Goal: Transaction & Acquisition: Purchase product/service

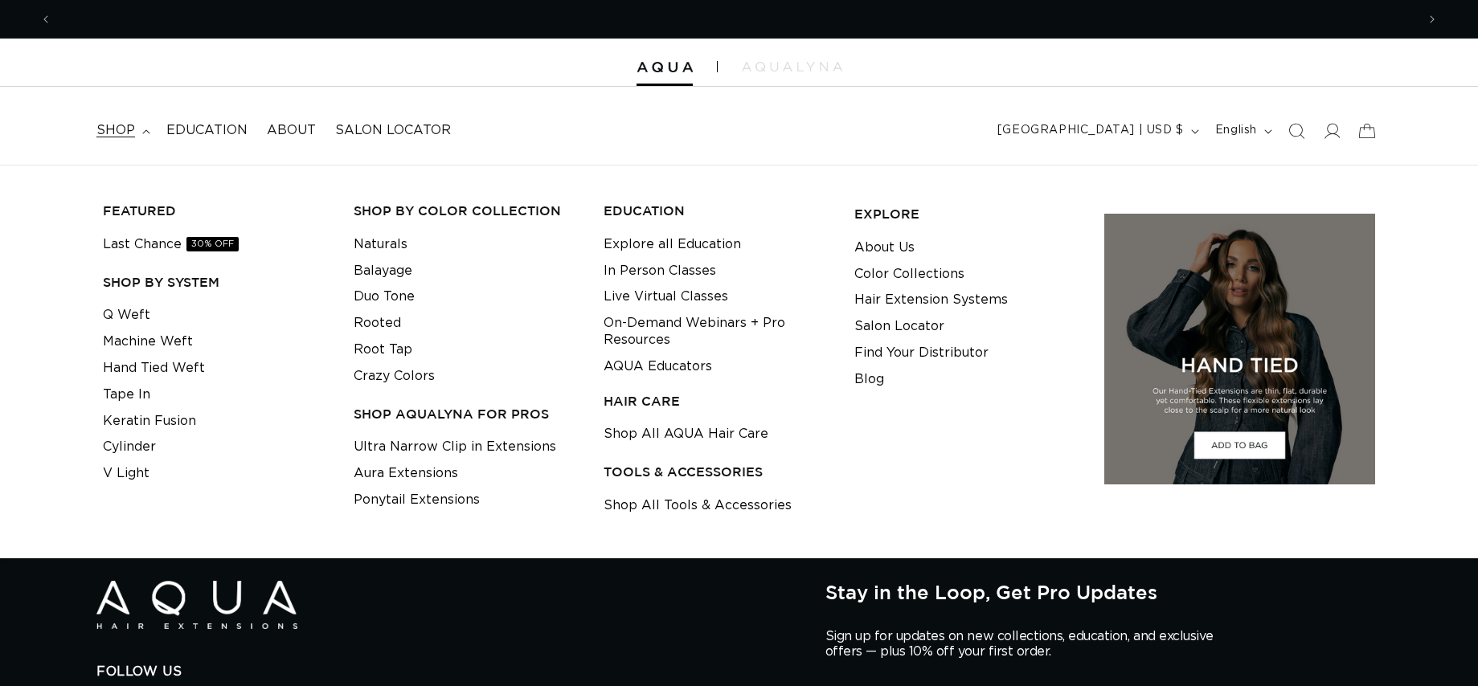
scroll to position [0, 1392]
click at [1295, 140] on span "Search" at bounding box center [1295, 130] width 35 height 35
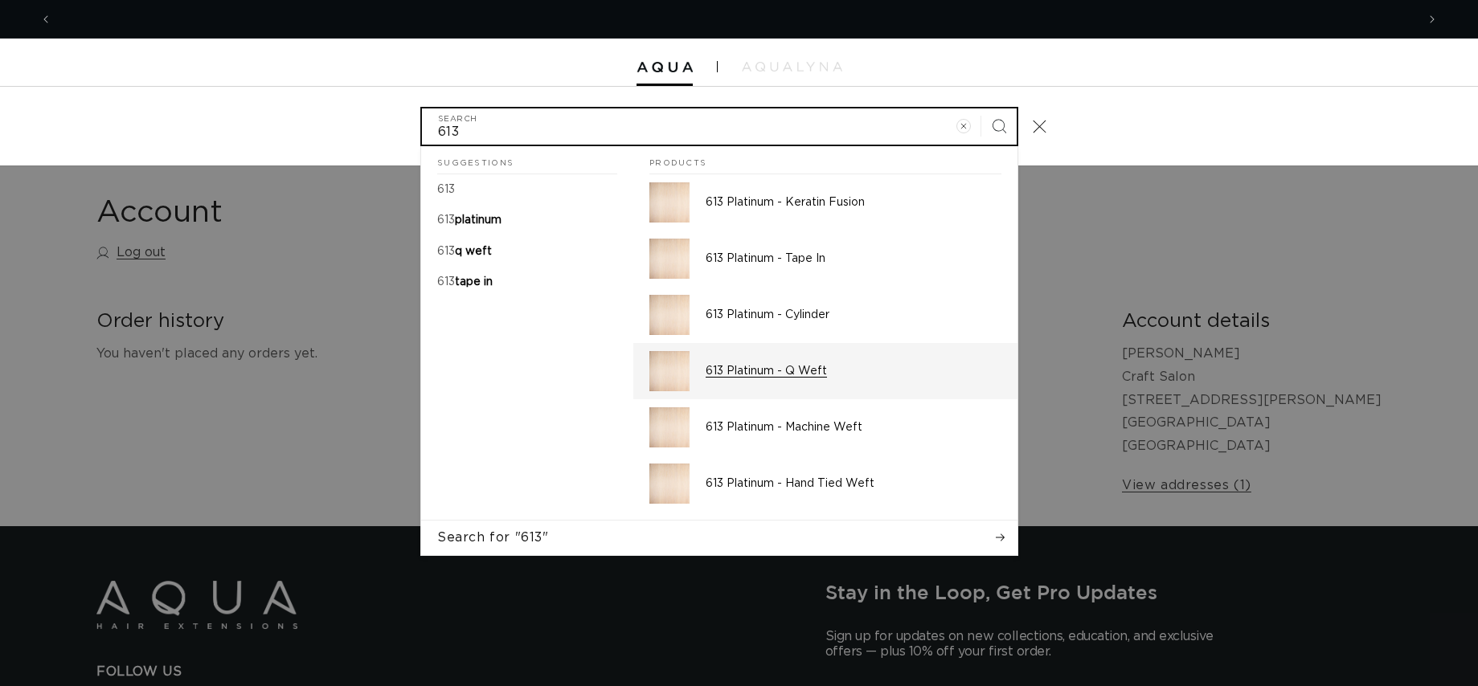
scroll to position [0, 2785]
type input "613"
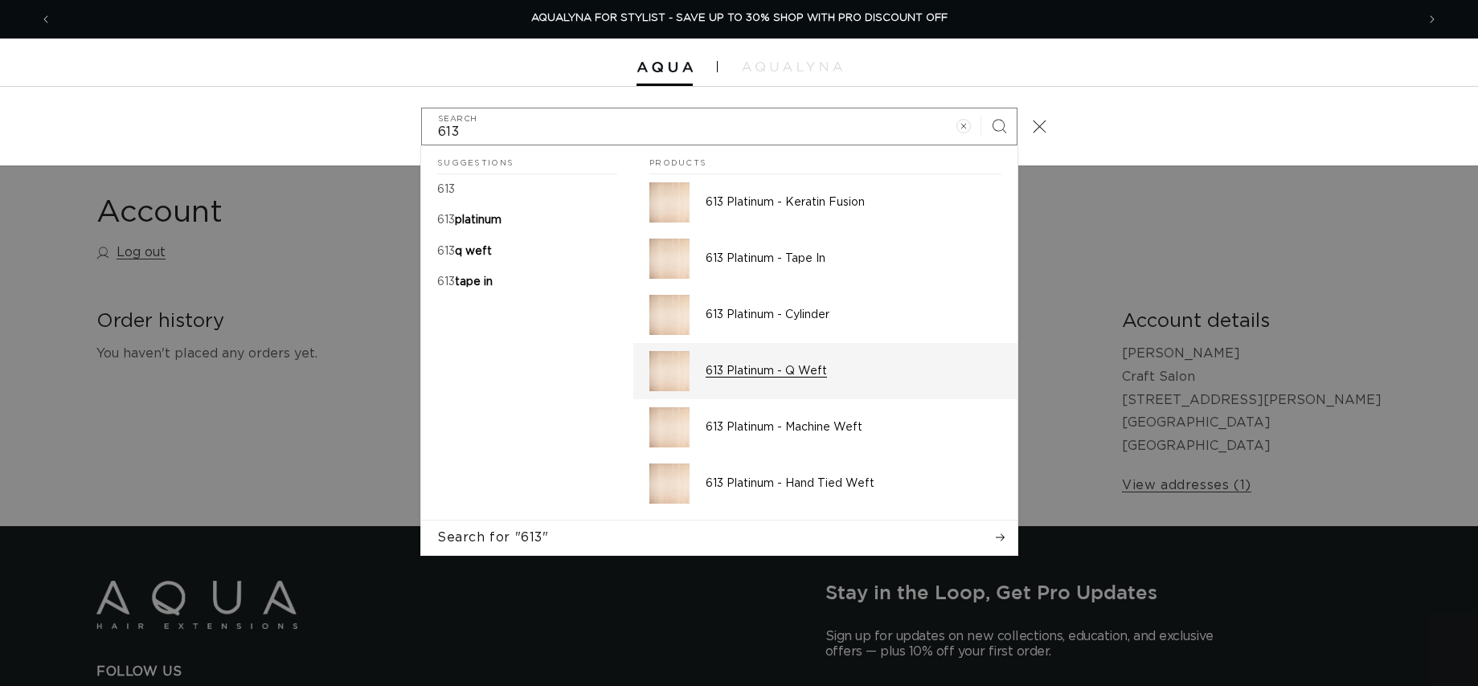
click at [945, 362] on div "613 Platinum - Q Weft" at bounding box center [853, 371] width 296 height 40
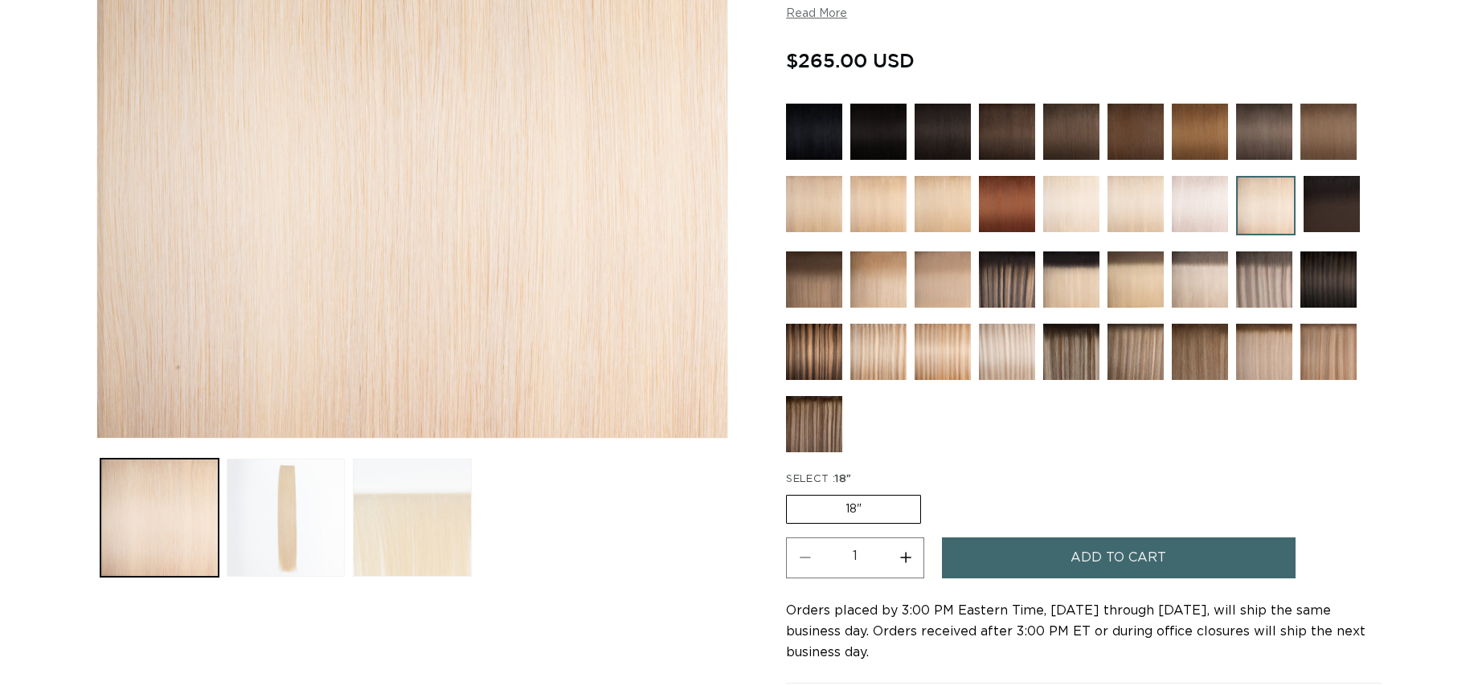
scroll to position [346, 0]
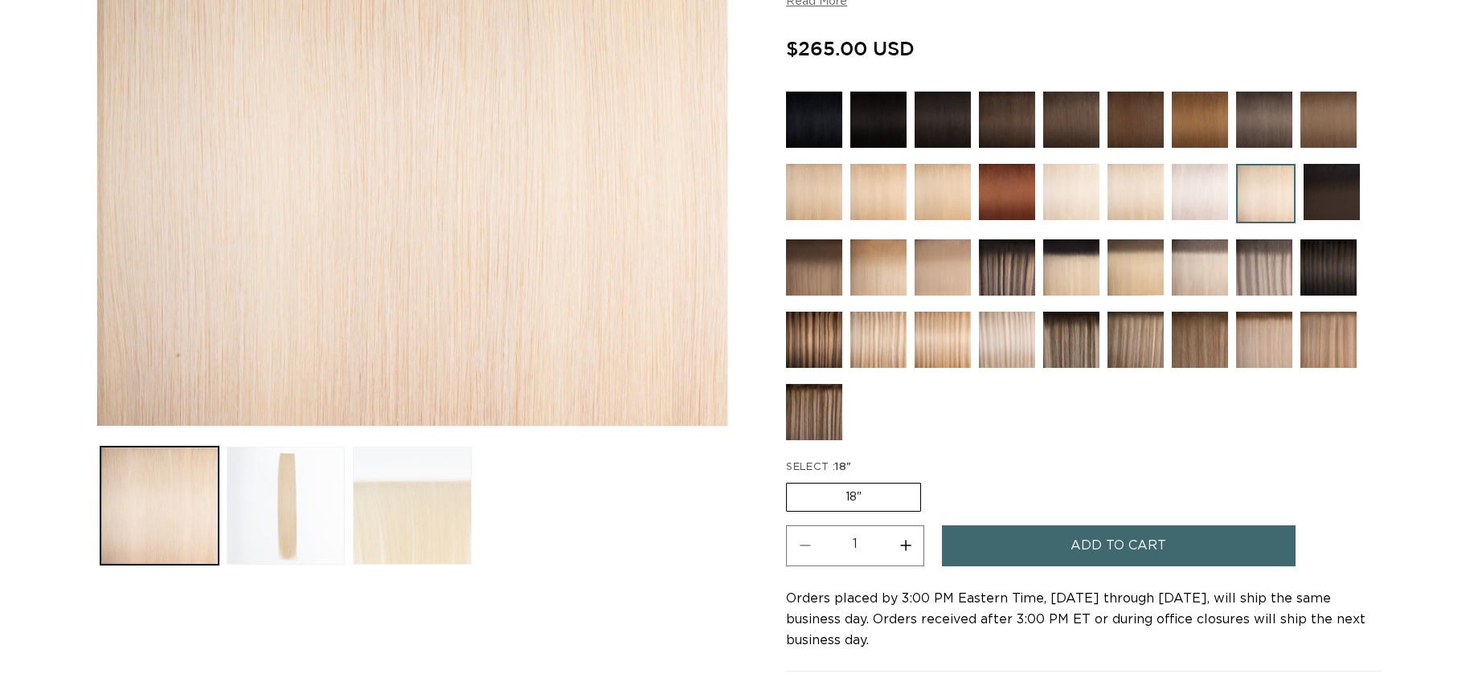
click at [904, 501] on label "18" Variant sold out or unavailable" at bounding box center [853, 497] width 135 height 29
click at [791, 480] on input "18" Variant sold out or unavailable" at bounding box center [790, 480] width 1 height 1
click at [1082, 538] on span "Add to cart" at bounding box center [1118, 545] width 96 height 41
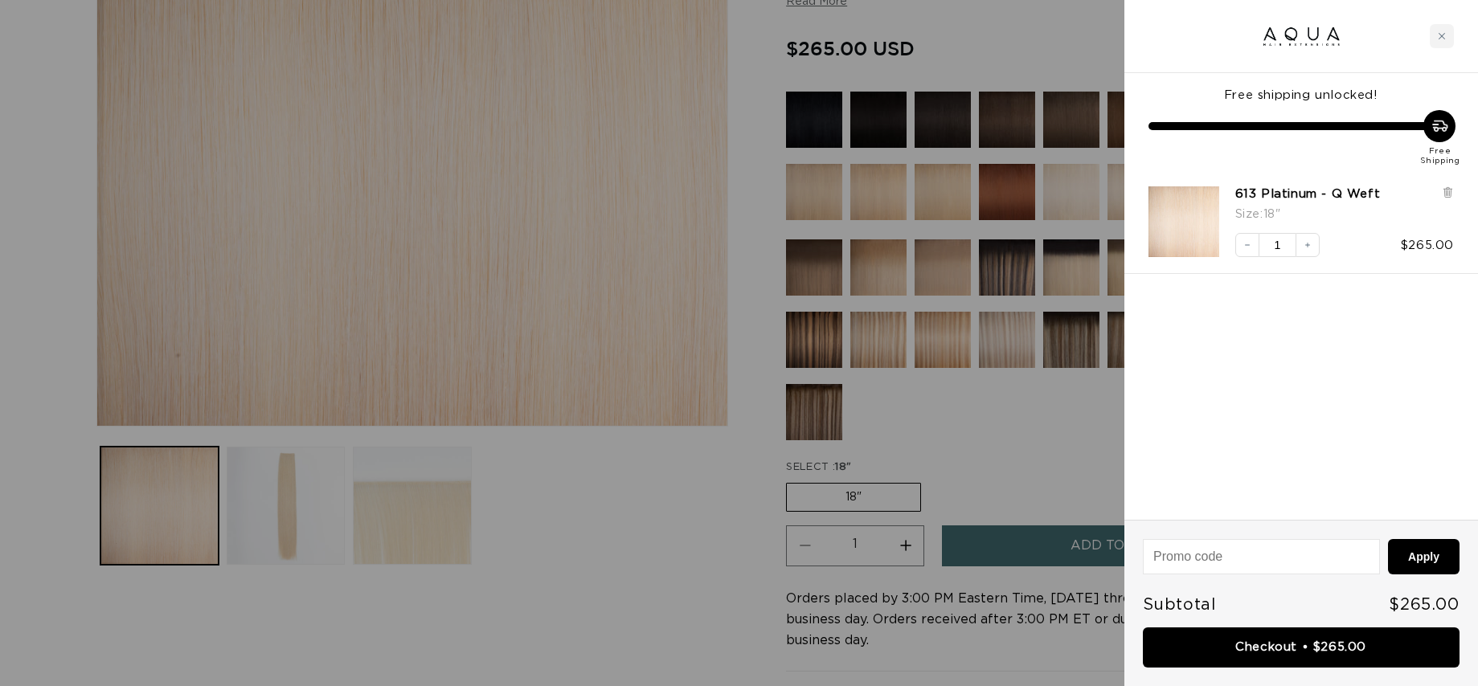
scroll to position [0, 2785]
click at [1064, 444] on div at bounding box center [739, 343] width 1478 height 686
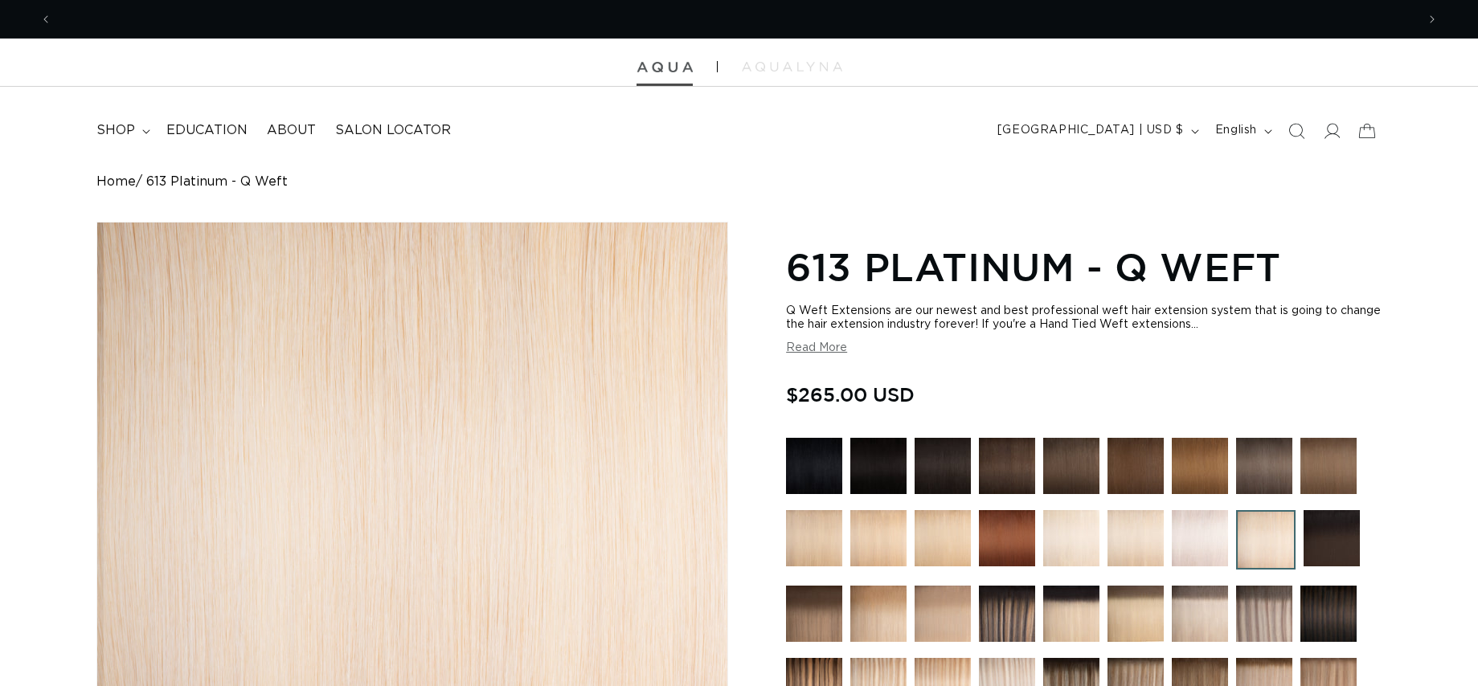
scroll to position [0, 0]
click at [1304, 134] on icon "Search" at bounding box center [1295, 130] width 17 height 17
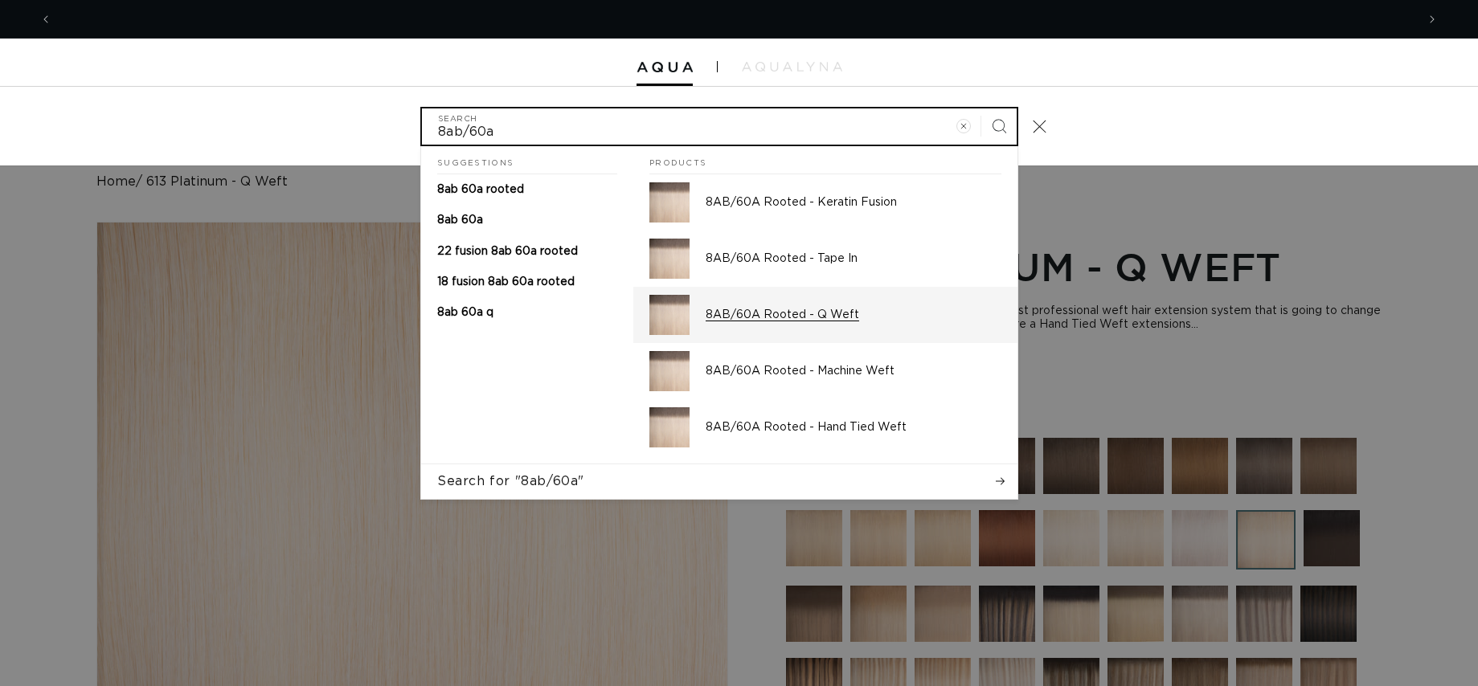
scroll to position [0, 1392]
type input "8ab/60a"
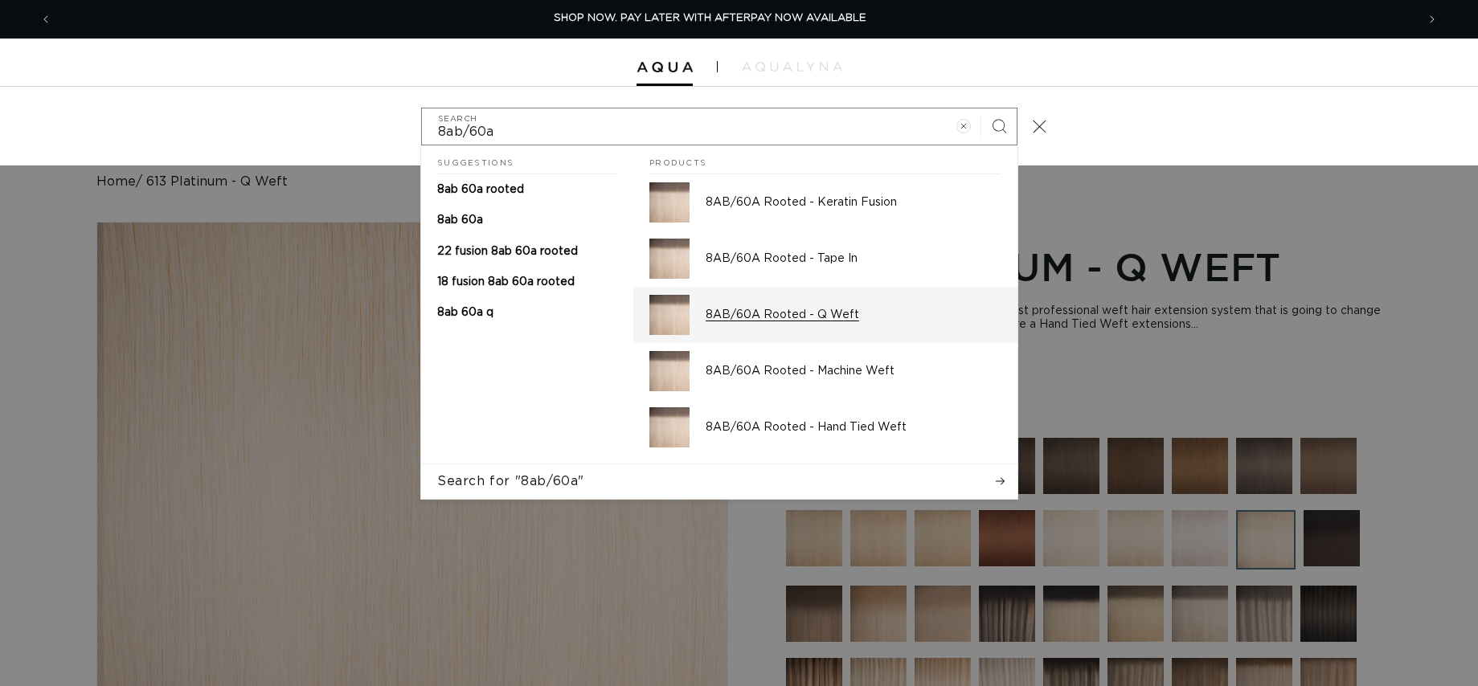
click at [952, 341] on link "8AB/60A Rooted - Q Weft" at bounding box center [825, 315] width 384 height 56
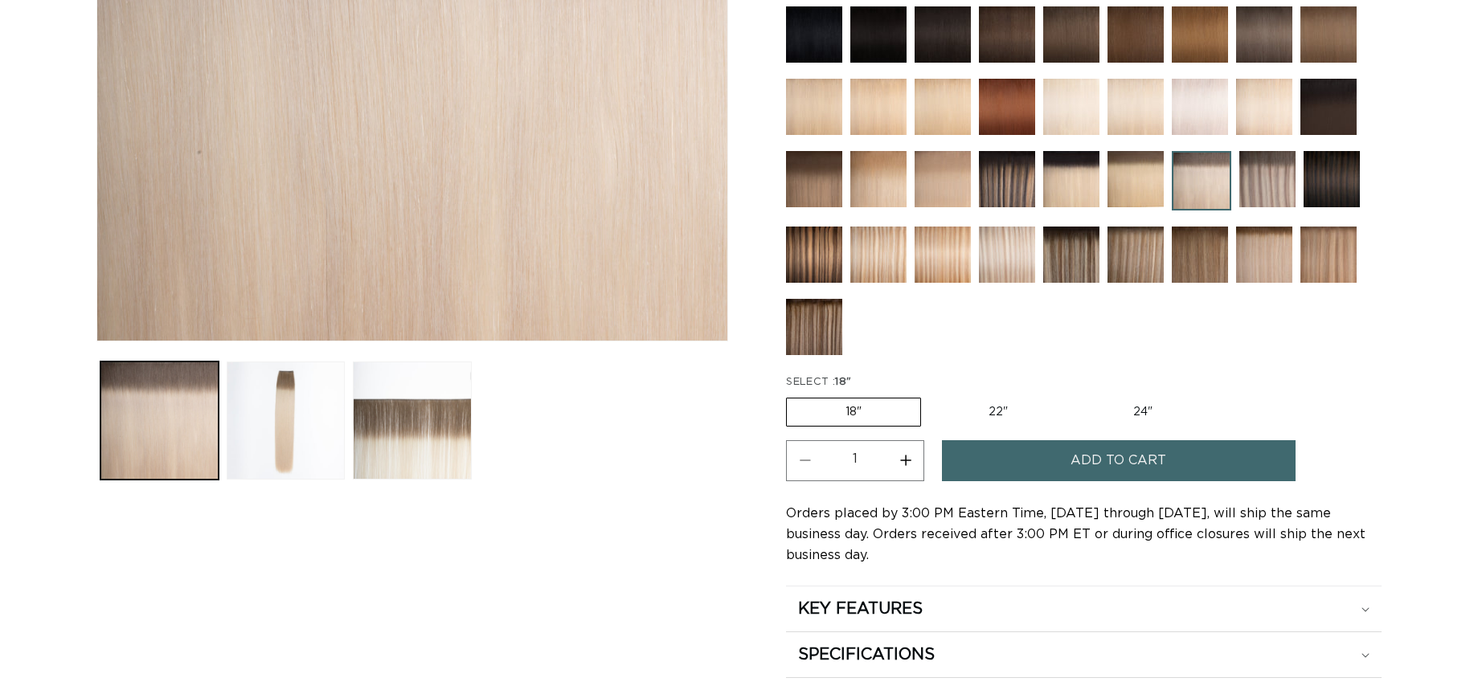
click at [1093, 473] on span "Add to cart" at bounding box center [1118, 460] width 96 height 41
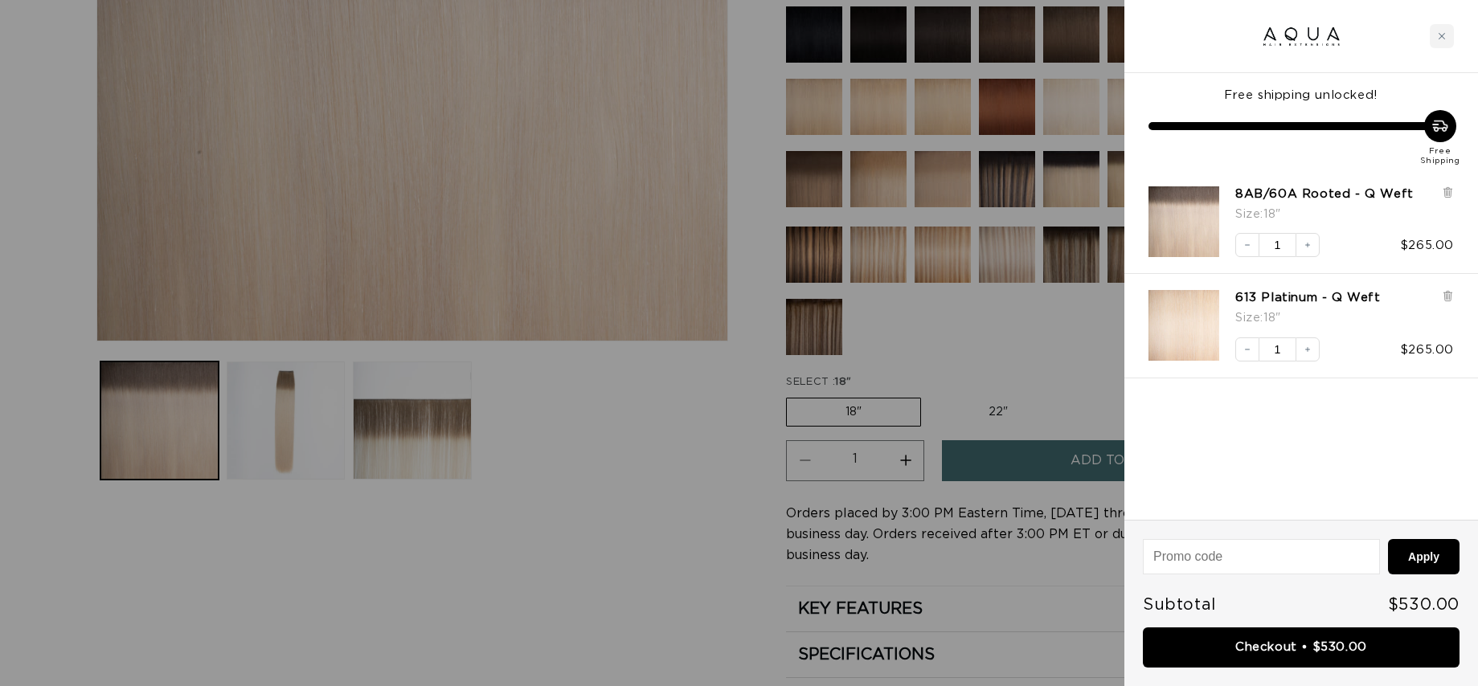
scroll to position [0, 1392]
click at [1384, 656] on link "Checkout • $530.00" at bounding box center [1301, 648] width 317 height 41
